Goal: Find contact information: Find contact information

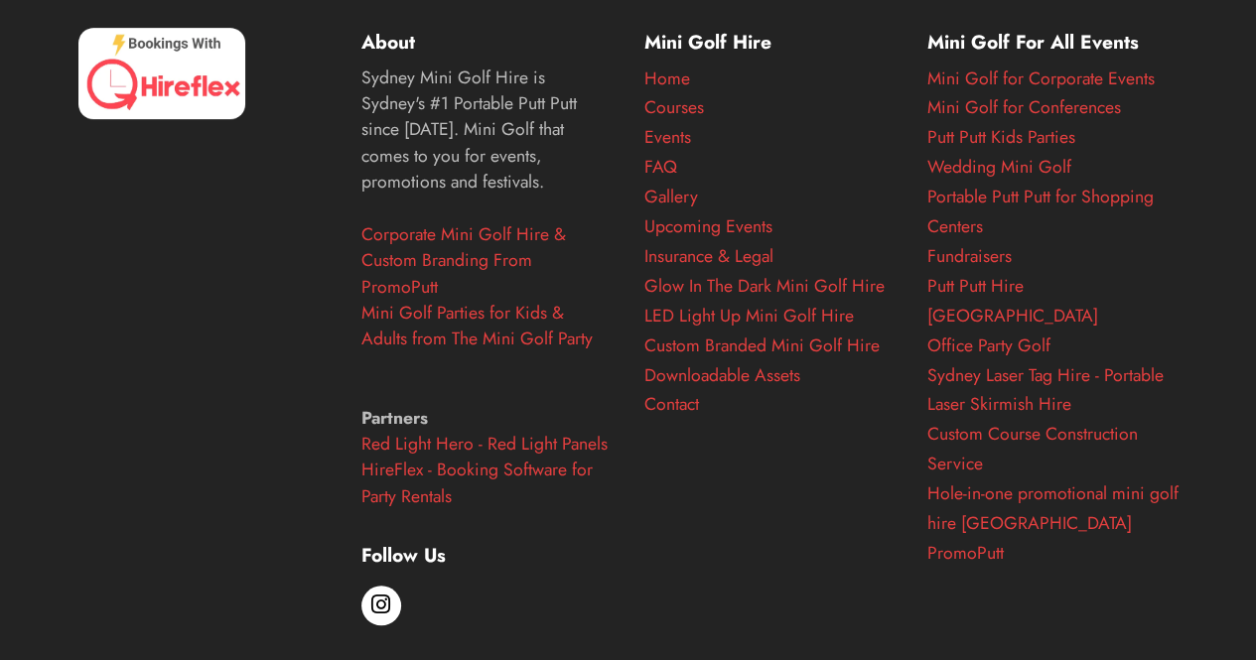
scroll to position [8026, 0]
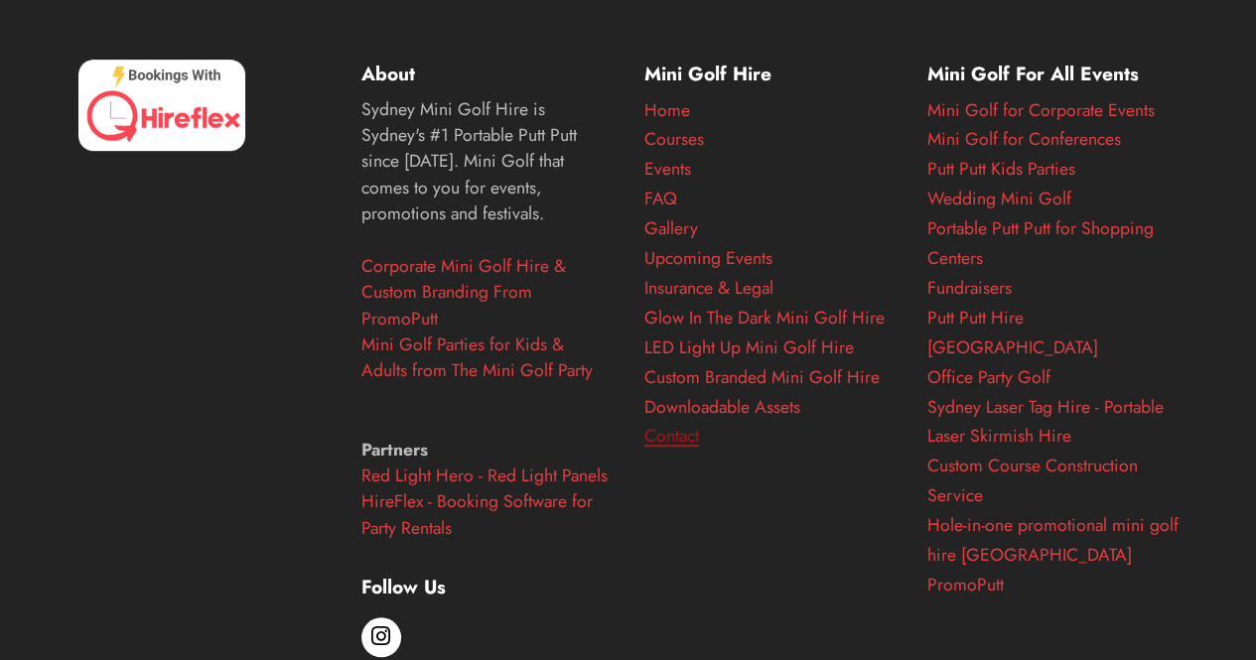
click at [685, 449] on link "Contact" at bounding box center [672, 436] width 55 height 26
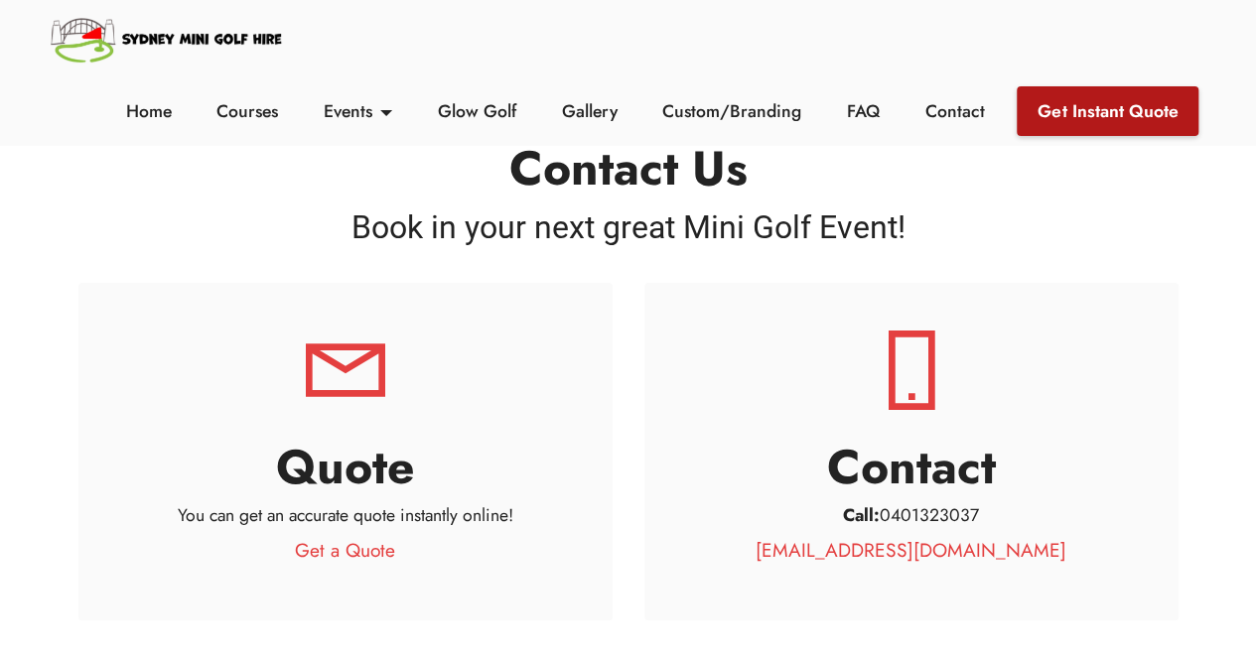
click at [1116, 112] on link "Get Instant Quote" at bounding box center [1108, 111] width 182 height 50
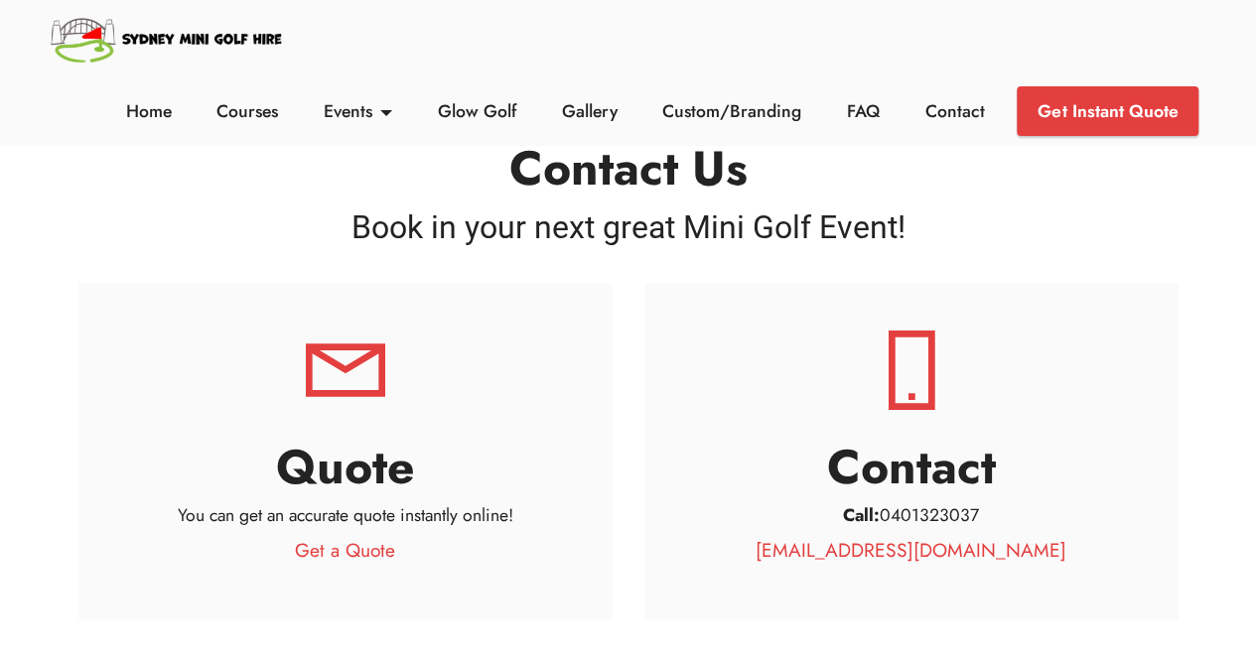
click at [1153, 287] on div "Contact Call: 0401323037 hello@sydneyminigolfhire.com.au" at bounding box center [912, 452] width 534 height 338
